Goal: Task Accomplishment & Management: Manage account settings

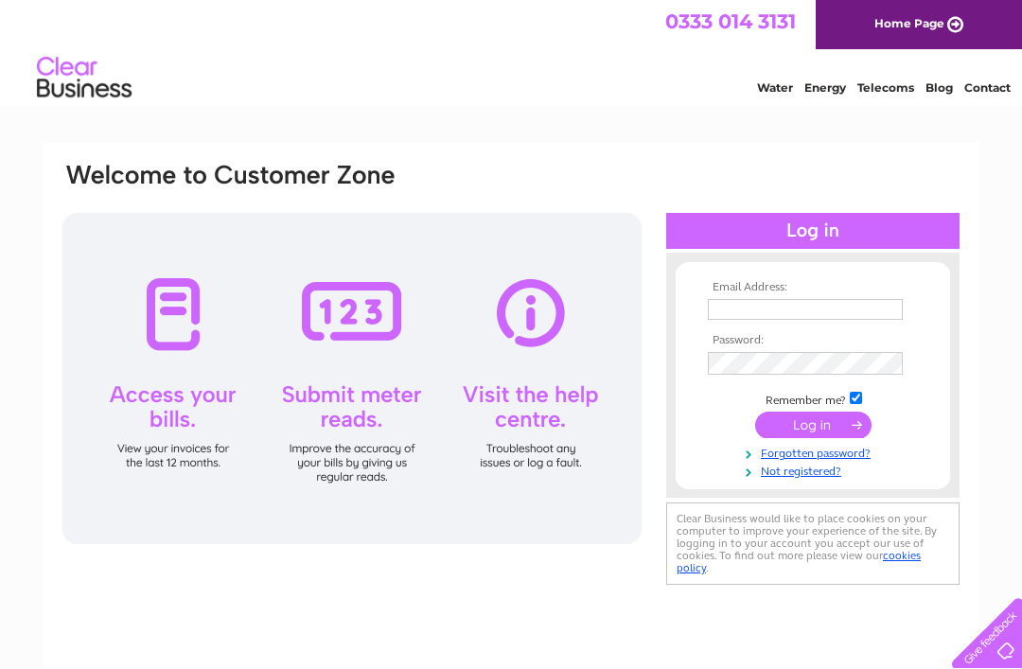
click at [763, 311] on input "text" at bounding box center [805, 309] width 195 height 21
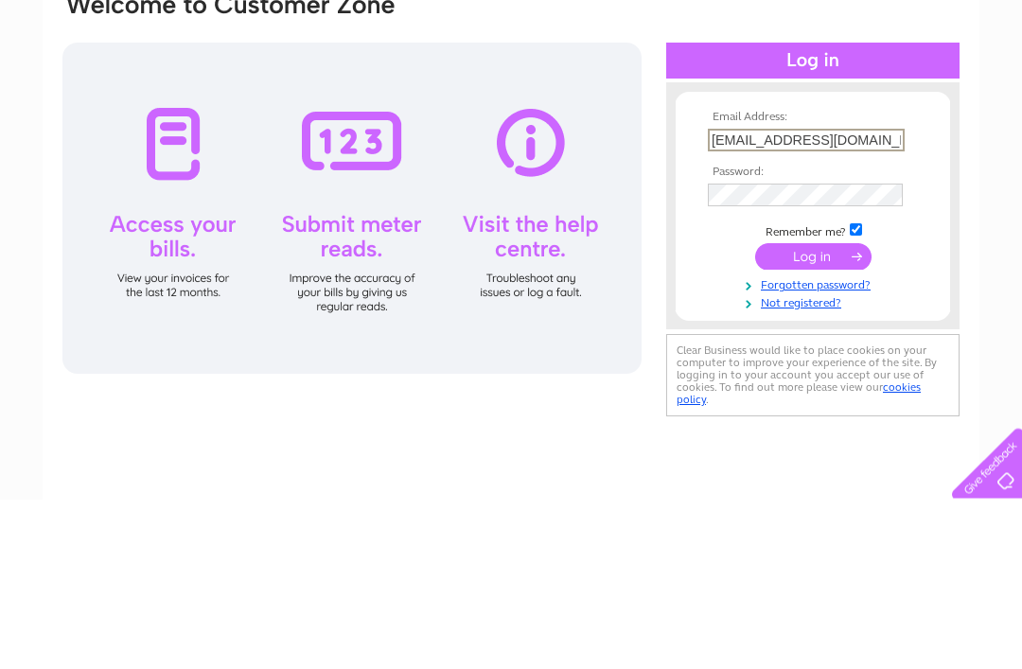
type input "Tommaryirving@icloud.com"
click at [813, 414] on input "submit" at bounding box center [813, 427] width 116 height 27
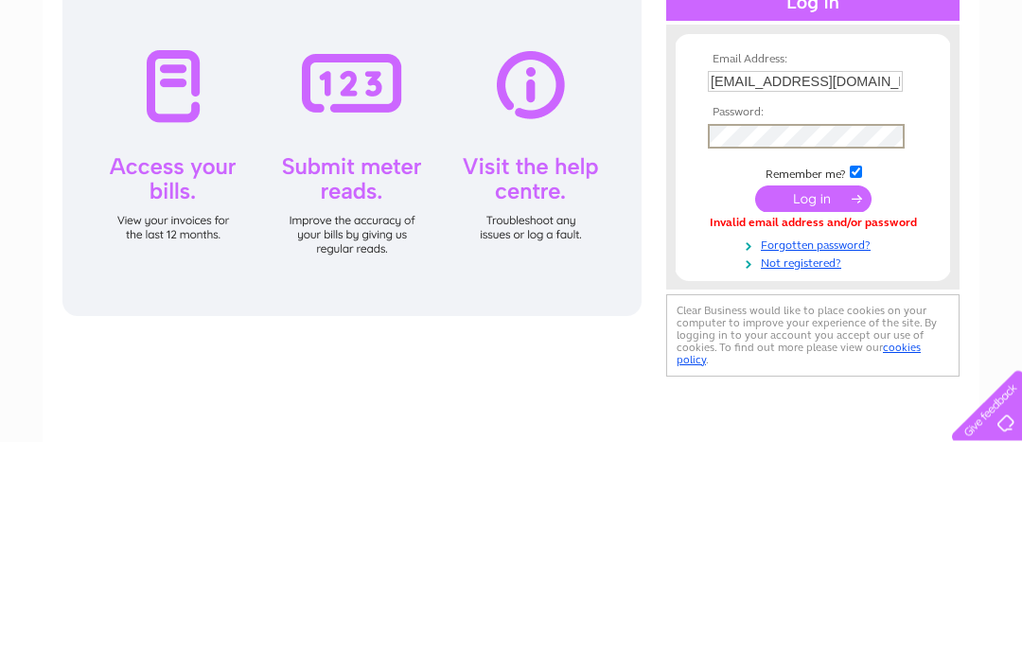
click at [821, 414] on input "submit" at bounding box center [813, 427] width 116 height 27
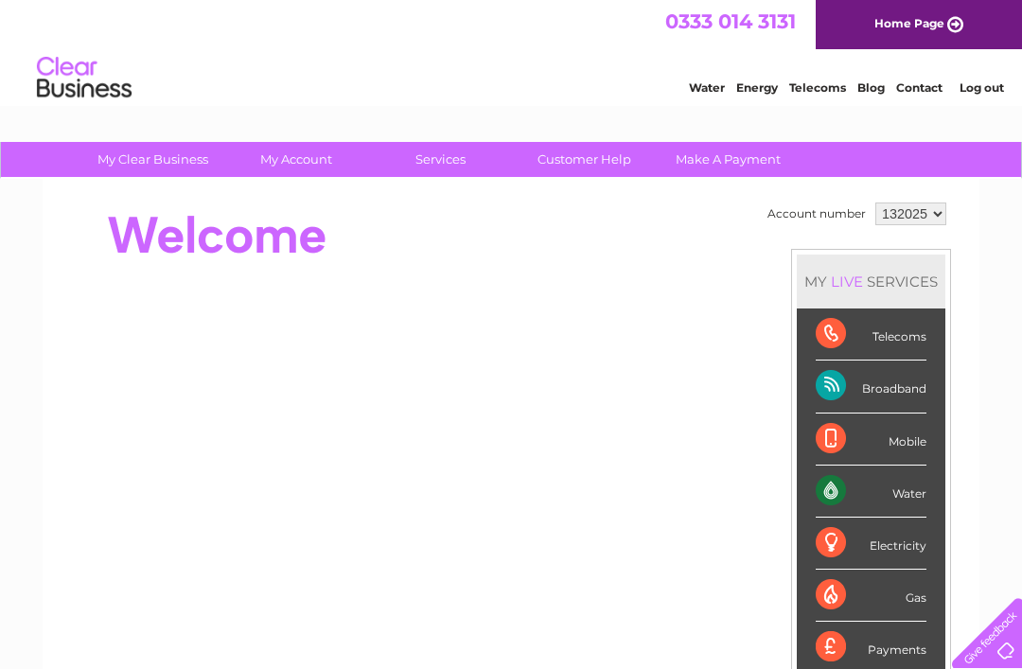
click at [898, 395] on div "Broadband" at bounding box center [871, 387] width 111 height 52
click at [877, 395] on div "Broadband" at bounding box center [871, 387] width 111 height 52
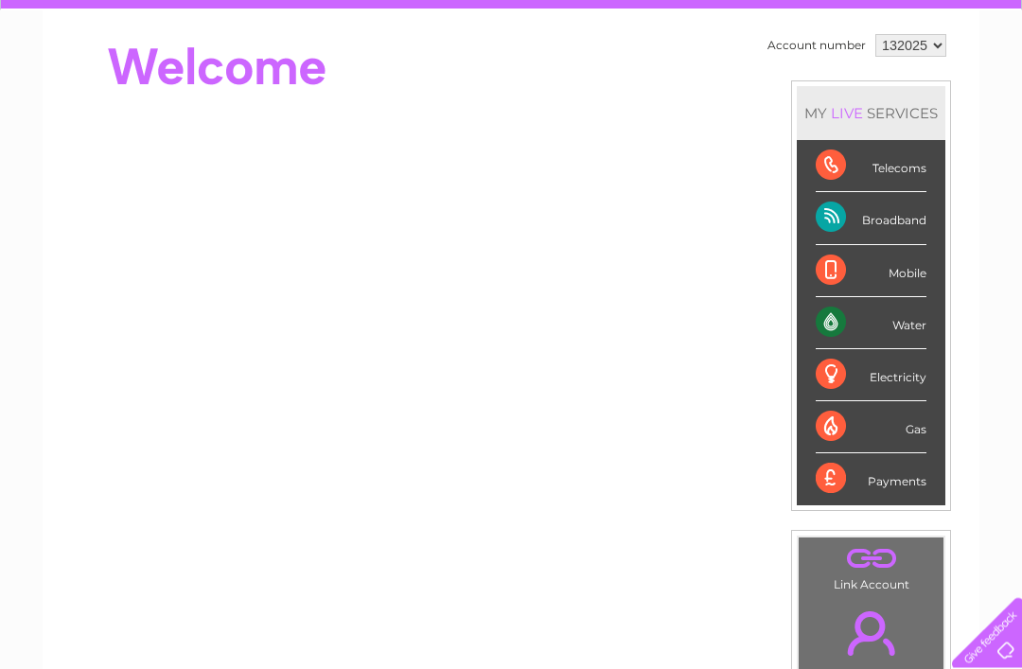
scroll to position [169, 0]
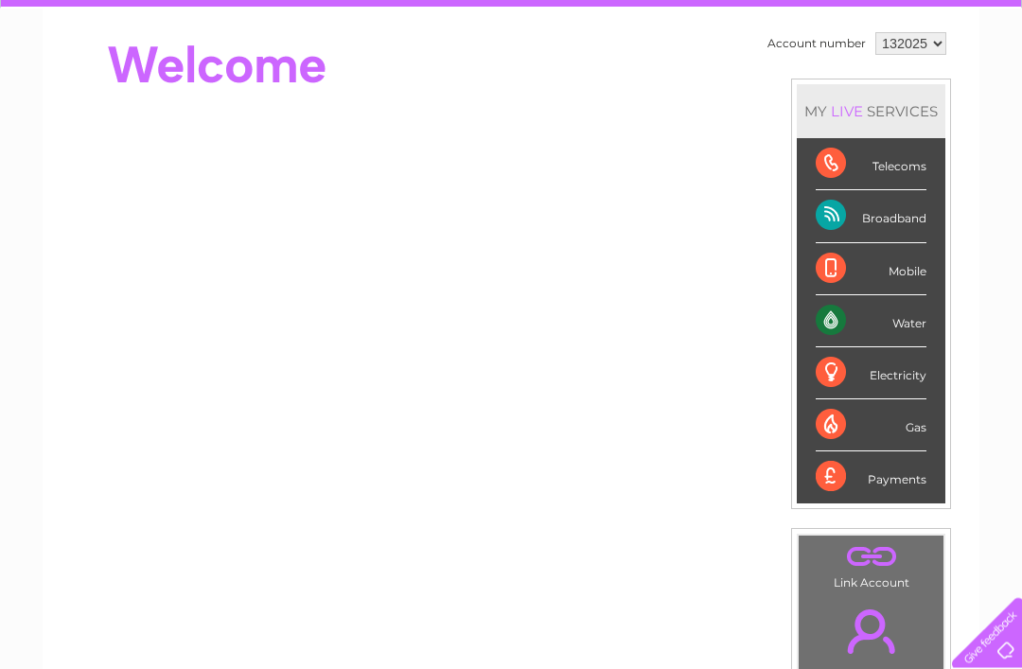
click at [904, 222] on div "Broadband" at bounding box center [871, 217] width 111 height 52
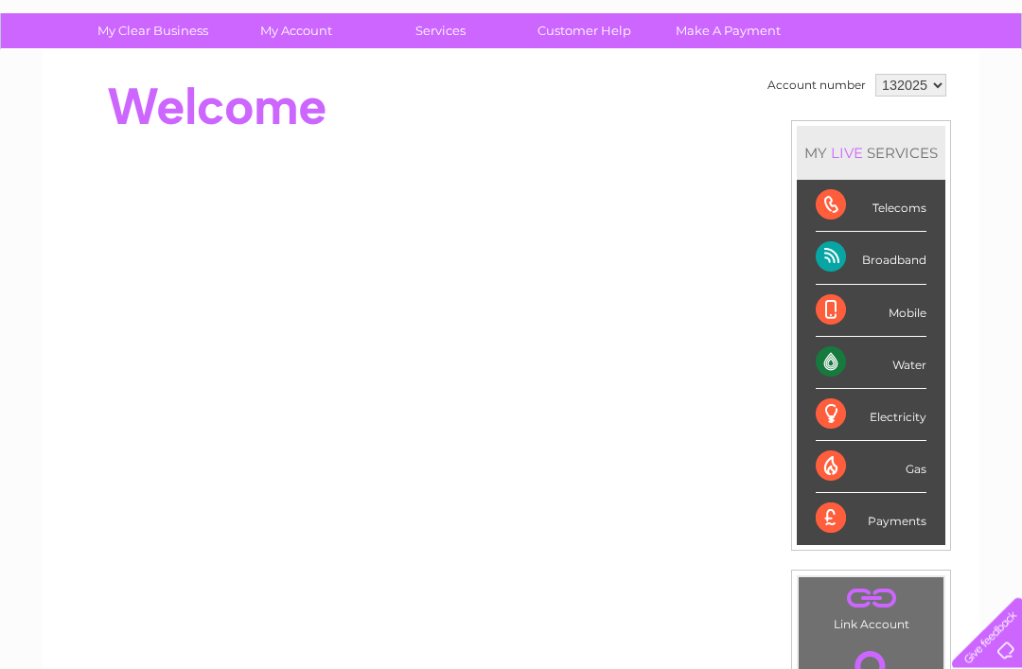
scroll to position [124, 0]
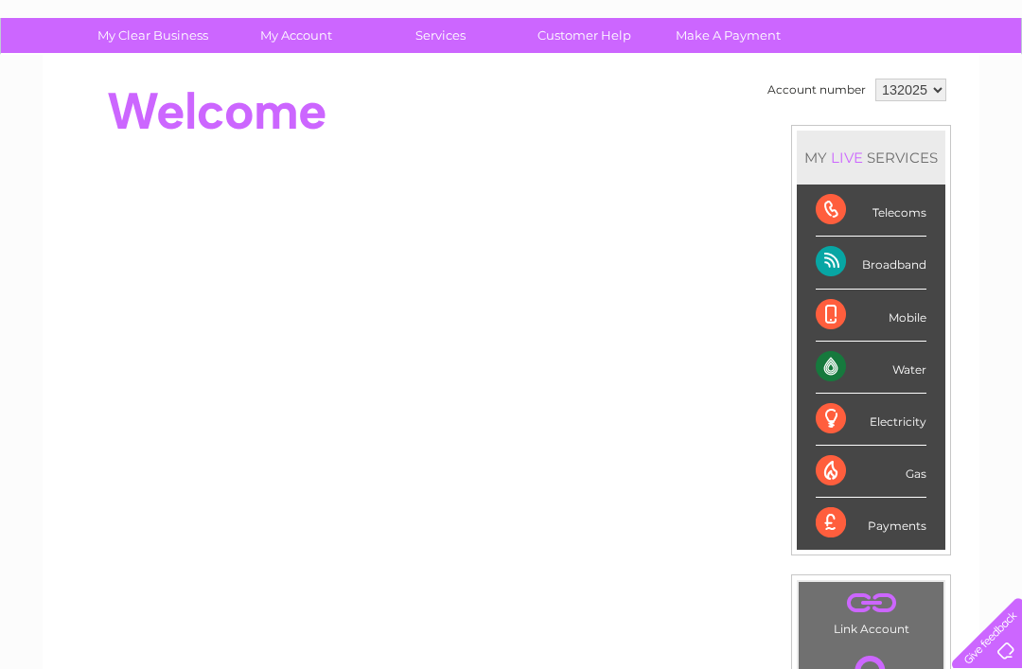
click at [892, 280] on div "Broadband" at bounding box center [871, 263] width 111 height 52
click at [905, 271] on div "Broadband" at bounding box center [871, 263] width 111 height 52
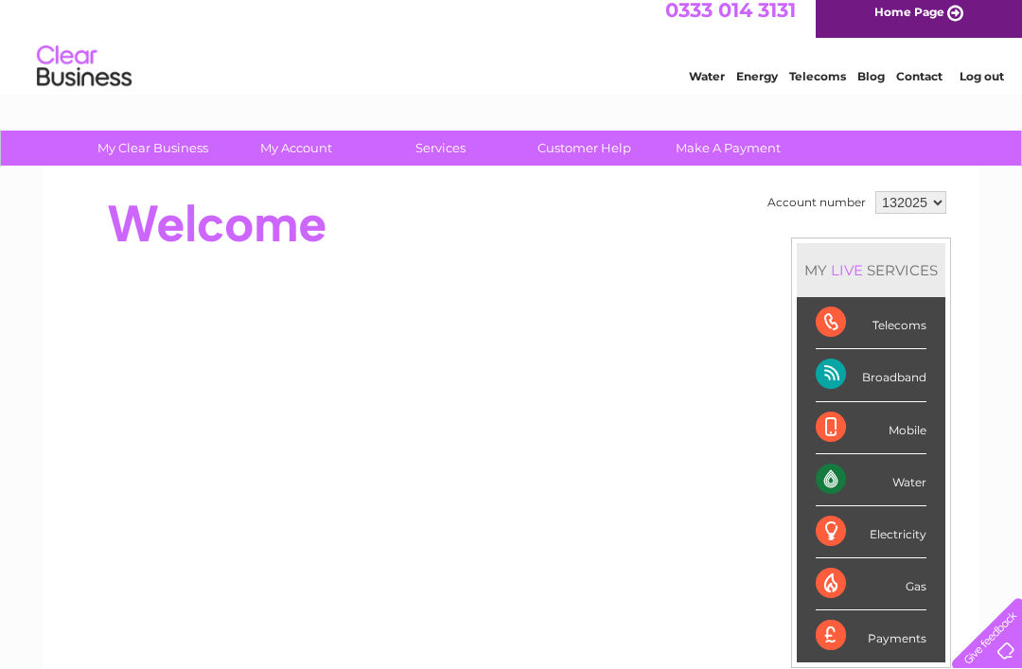
scroll to position [9, 0]
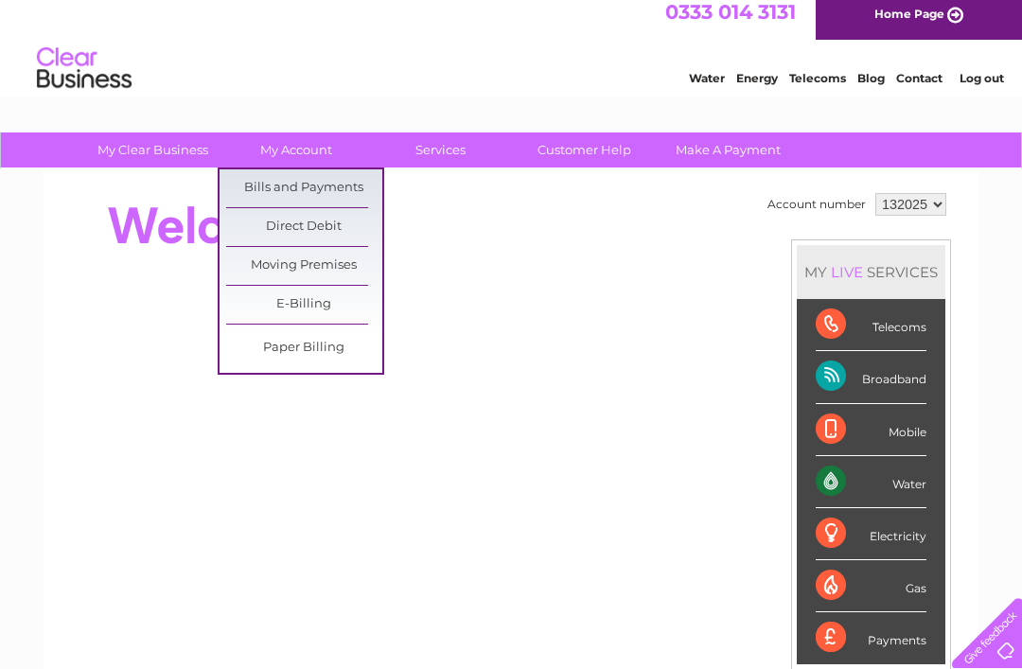
click at [330, 186] on link "Bills and Payments" at bounding box center [304, 188] width 156 height 38
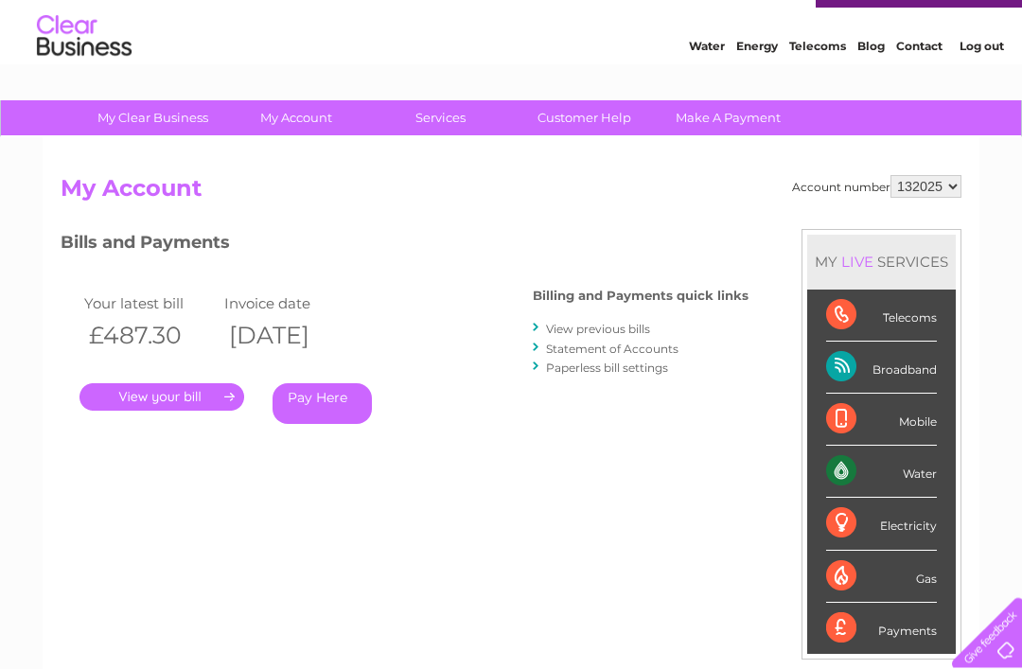
scroll to position [42, 0]
click at [162, 407] on link "." at bounding box center [162, 396] width 165 height 27
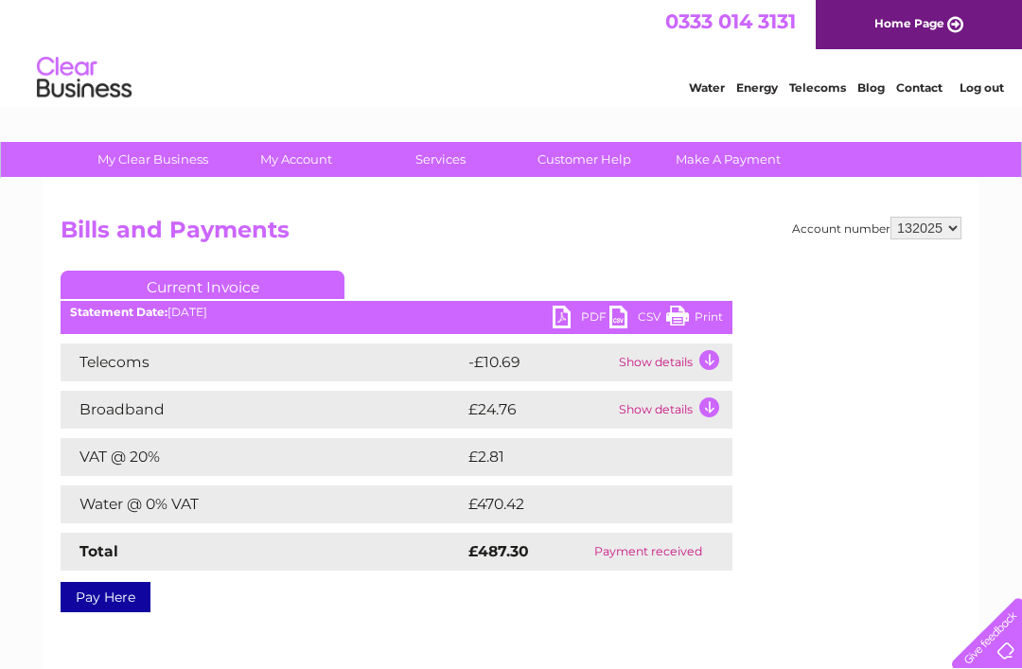
click at [705, 409] on td "Show details" at bounding box center [673, 410] width 118 height 38
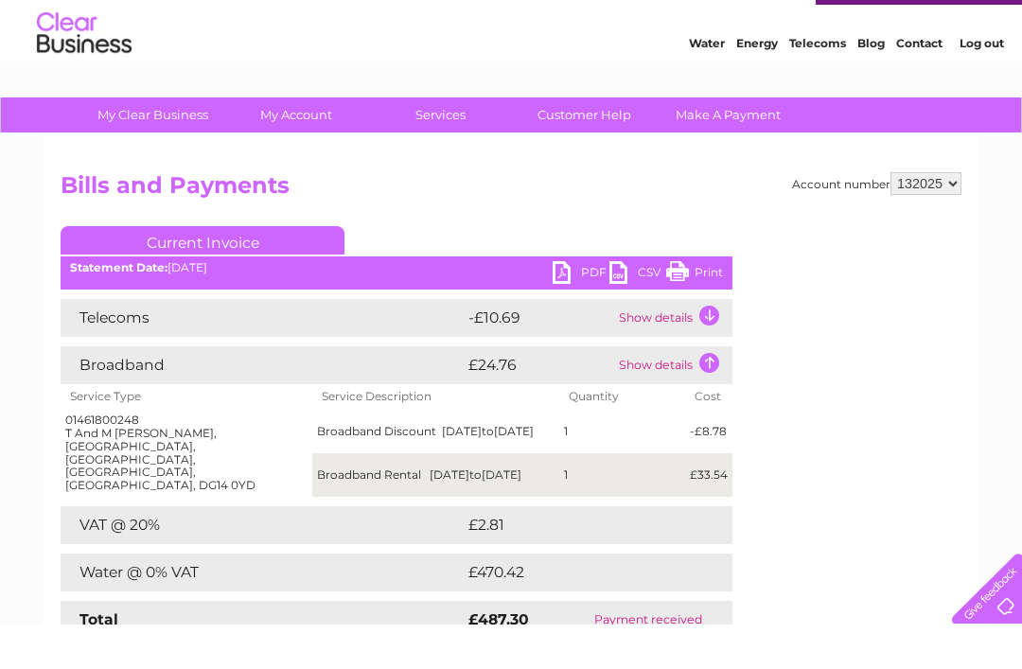
scroll to position [45, 0]
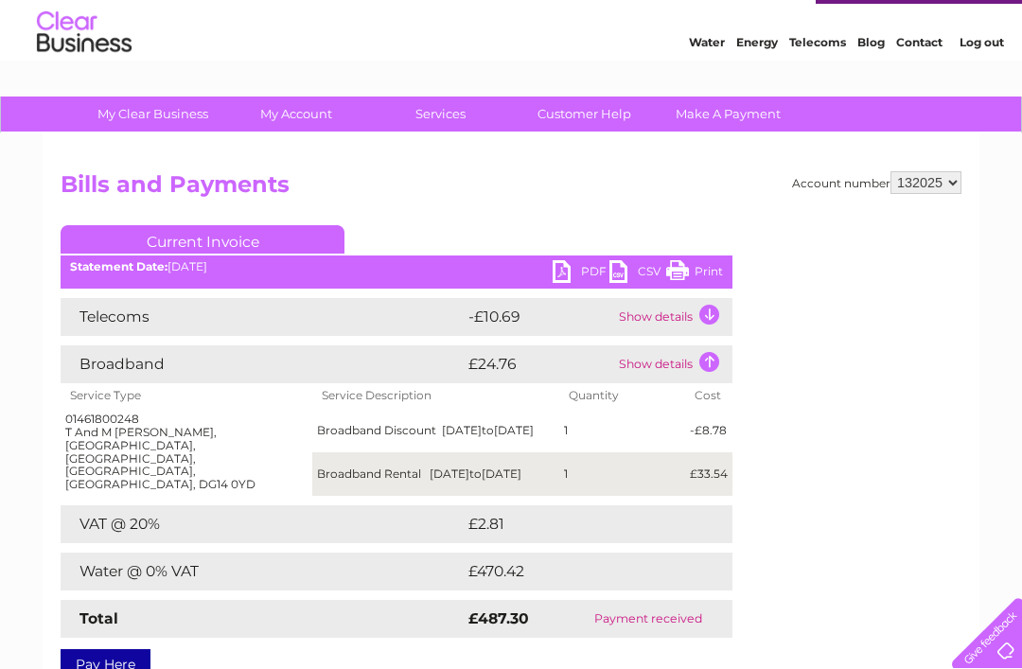
click at [685, 314] on td "Show details" at bounding box center [673, 317] width 118 height 38
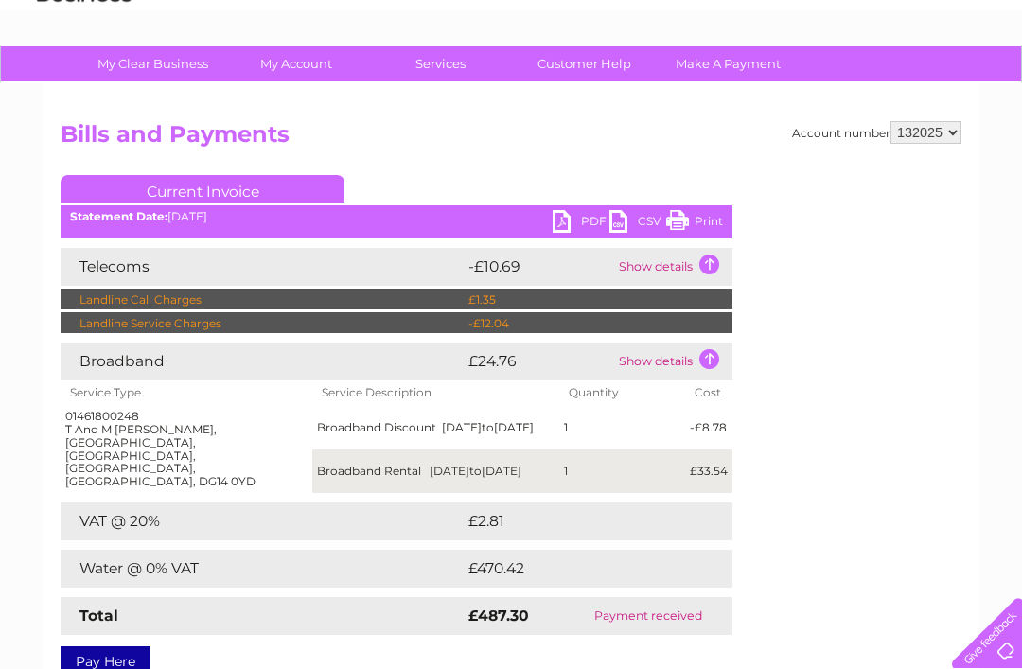
scroll to position [0, 0]
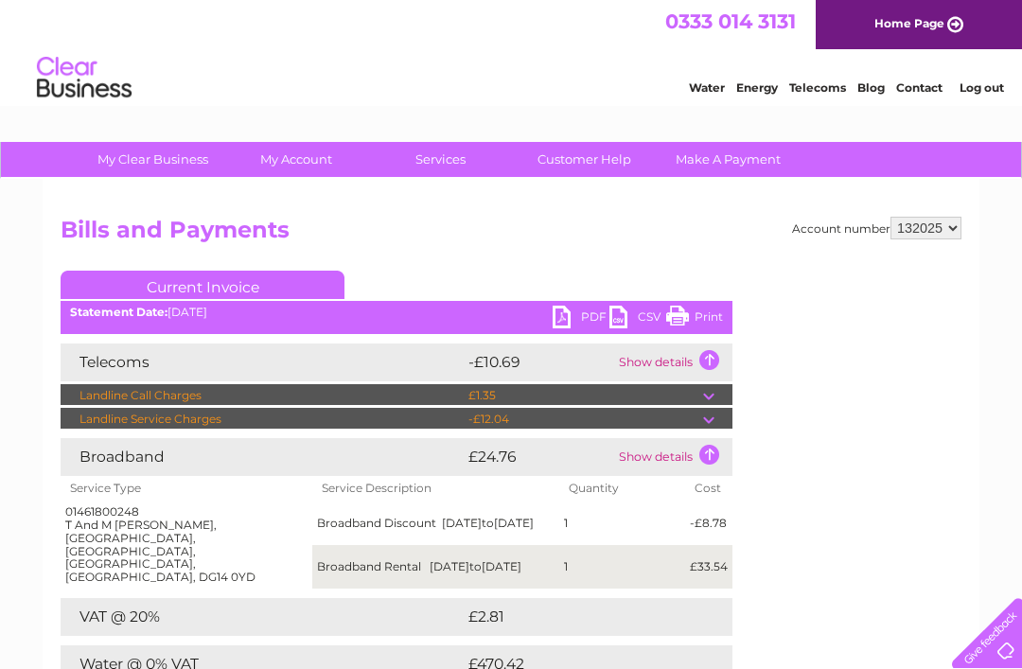
click at [982, 92] on link "Log out" at bounding box center [982, 87] width 44 height 14
